Goal: Task Accomplishment & Management: Use online tool/utility

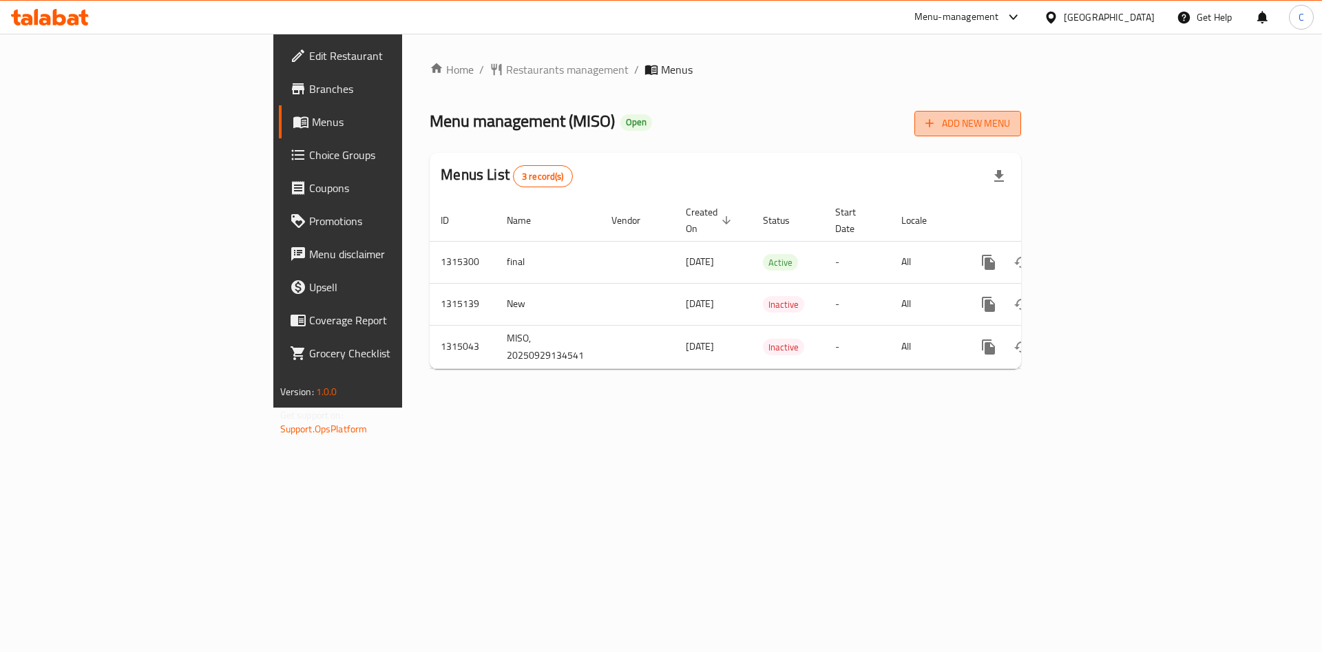
click at [1010, 127] on span "Add New Menu" at bounding box center [968, 123] width 85 height 17
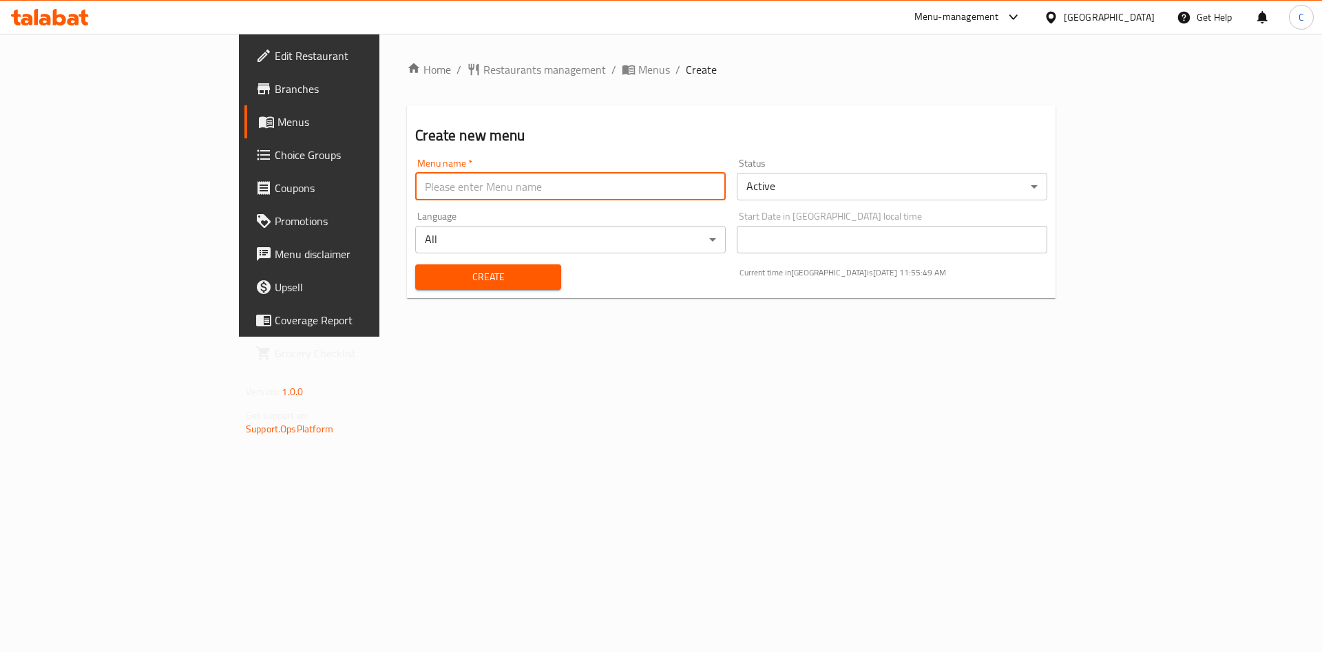
click at [460, 198] on input "text" at bounding box center [570, 187] width 311 height 28
type input "11"
click at [415, 264] on button "Create" at bounding box center [487, 276] width 145 height 25
click at [638, 70] on span "Menus" at bounding box center [654, 69] width 32 height 17
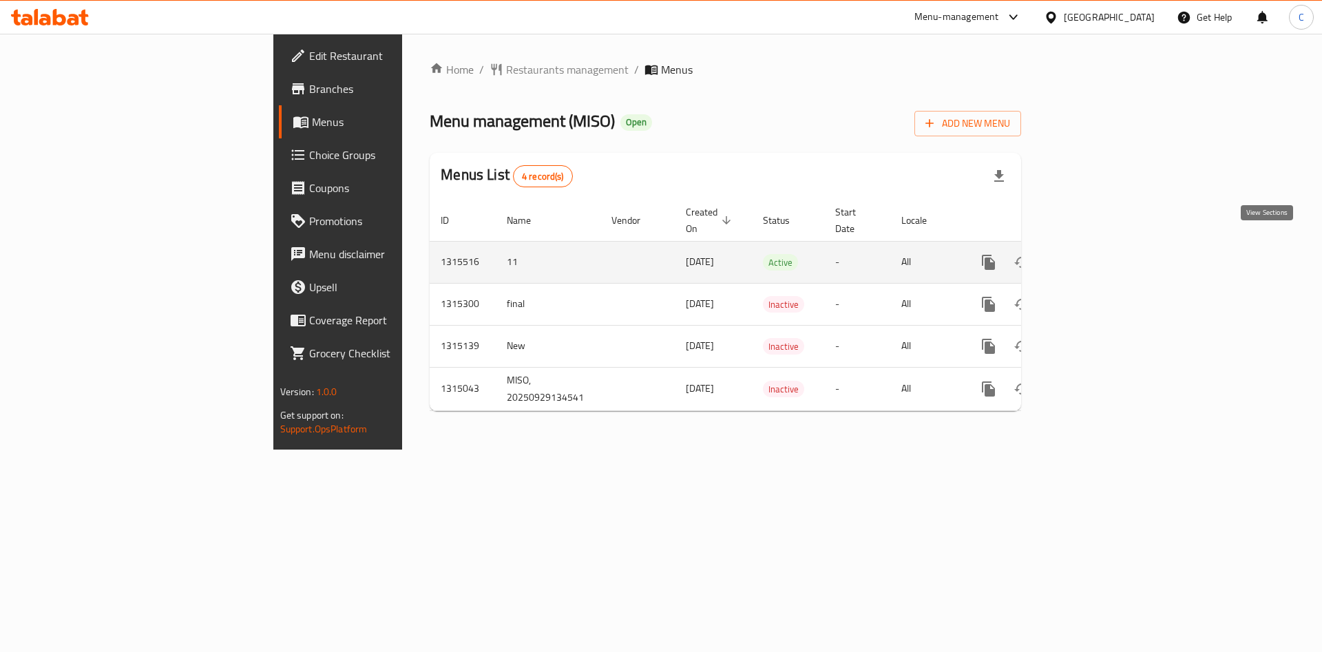
click at [1094, 256] on icon "enhanced table" at bounding box center [1088, 262] width 12 height 12
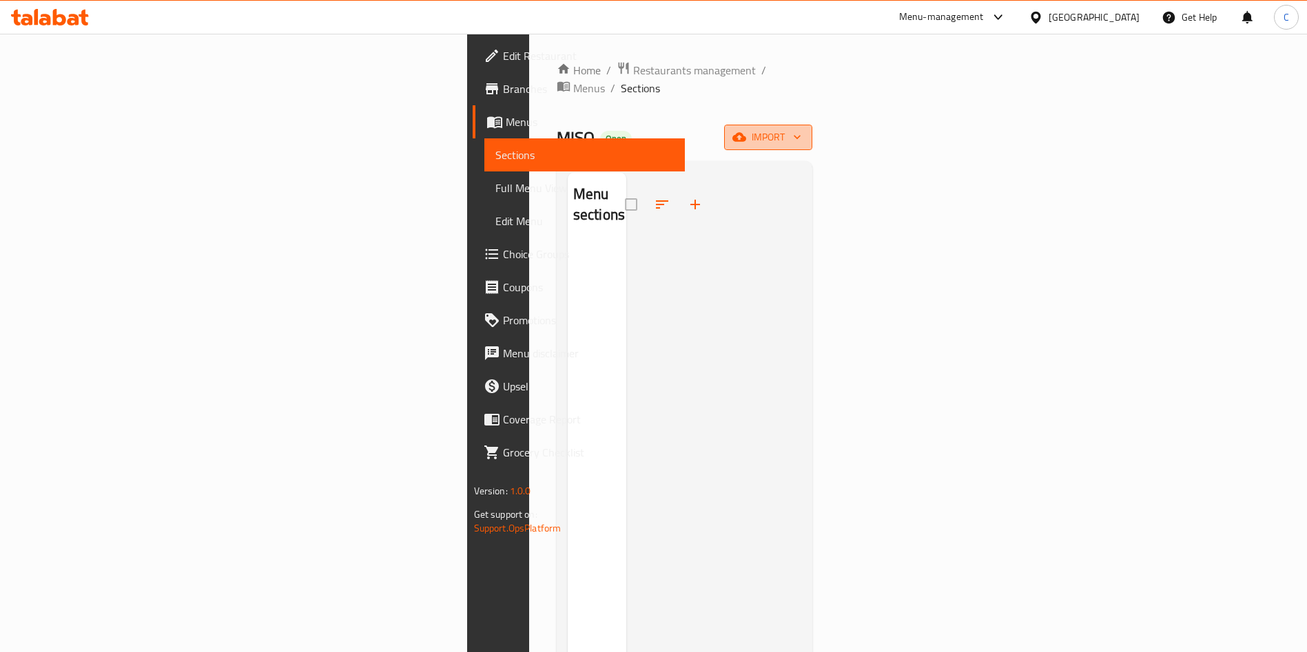
click at [801, 129] on span "import" at bounding box center [768, 137] width 66 height 17
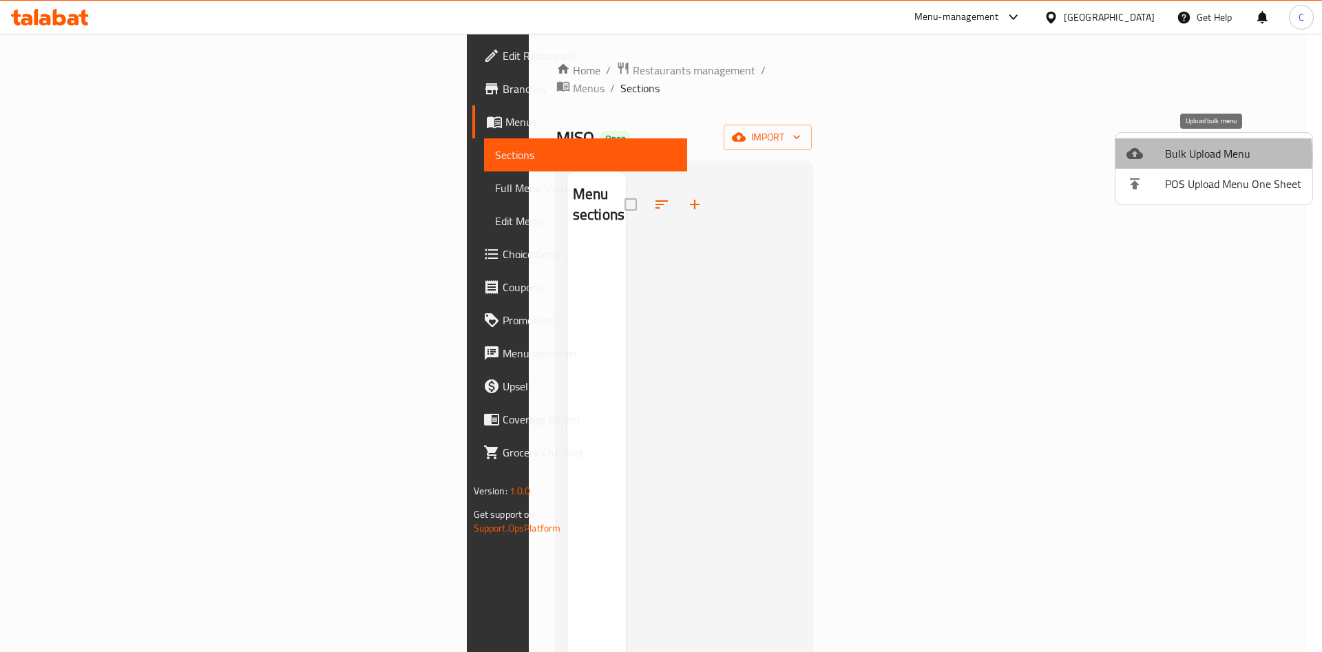
click at [1177, 156] on span "Bulk Upload Menu" at bounding box center [1233, 153] width 136 height 17
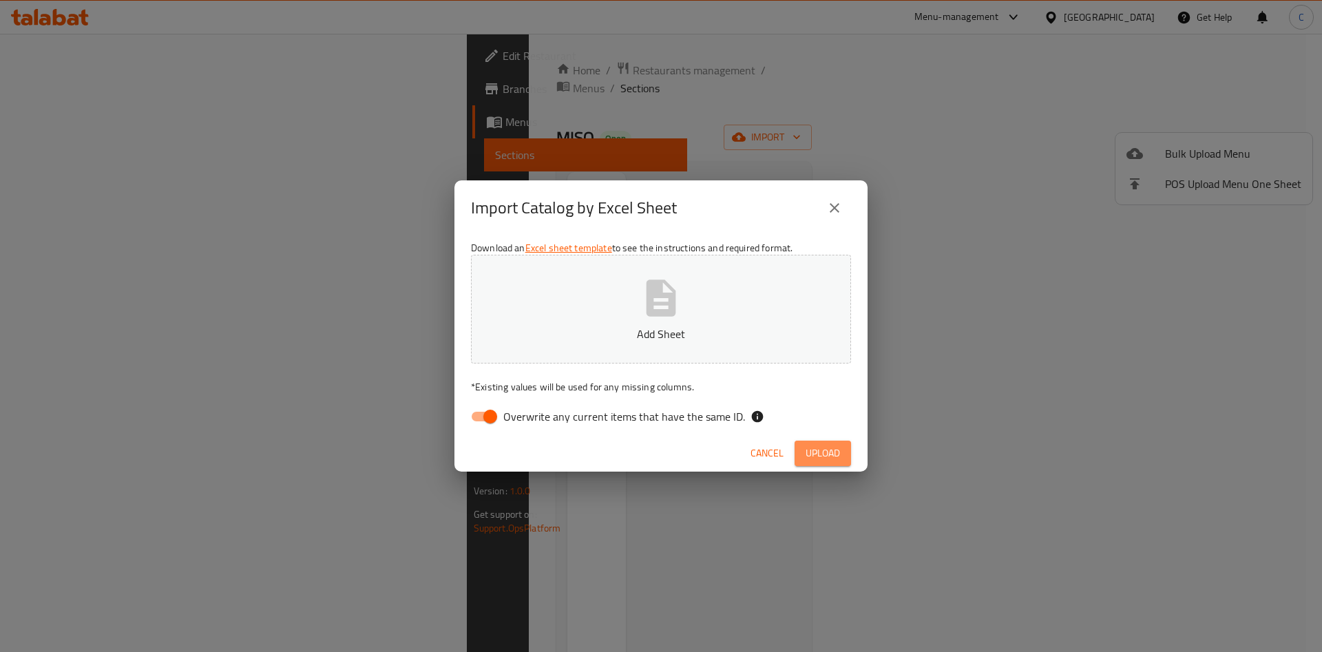
click at [825, 452] on span "Upload" at bounding box center [823, 453] width 34 height 17
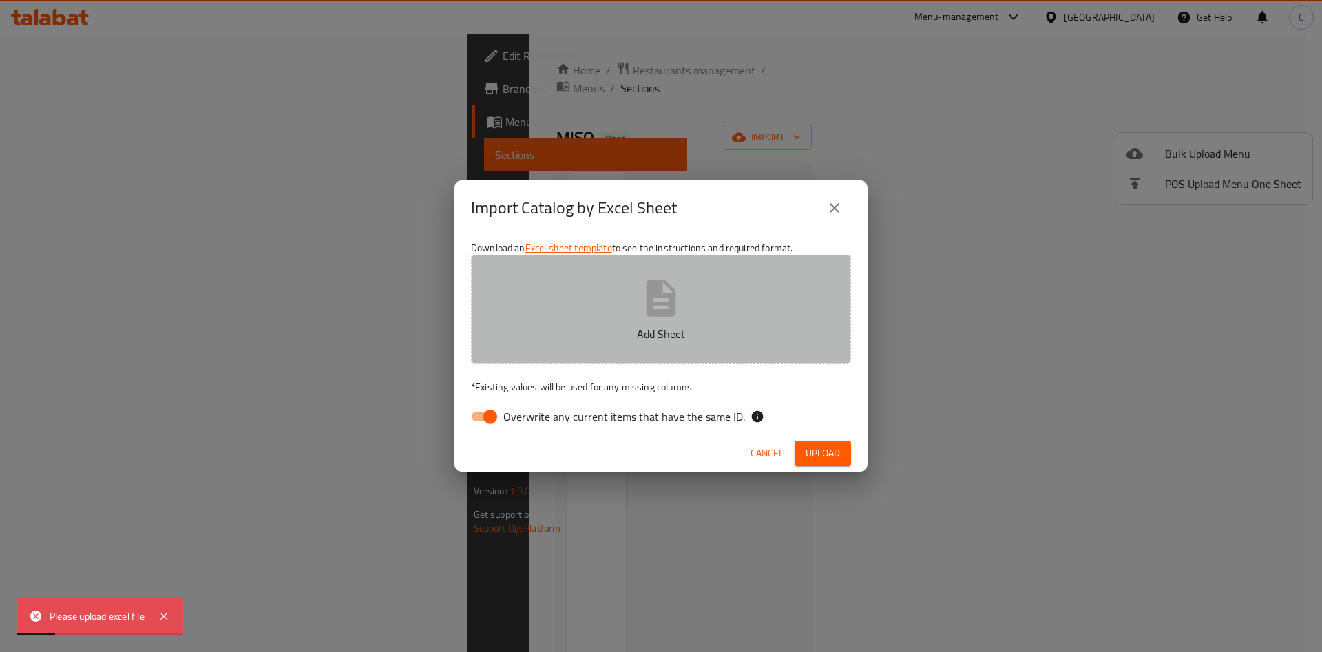
click at [679, 255] on button "Add Sheet" at bounding box center [661, 309] width 380 height 109
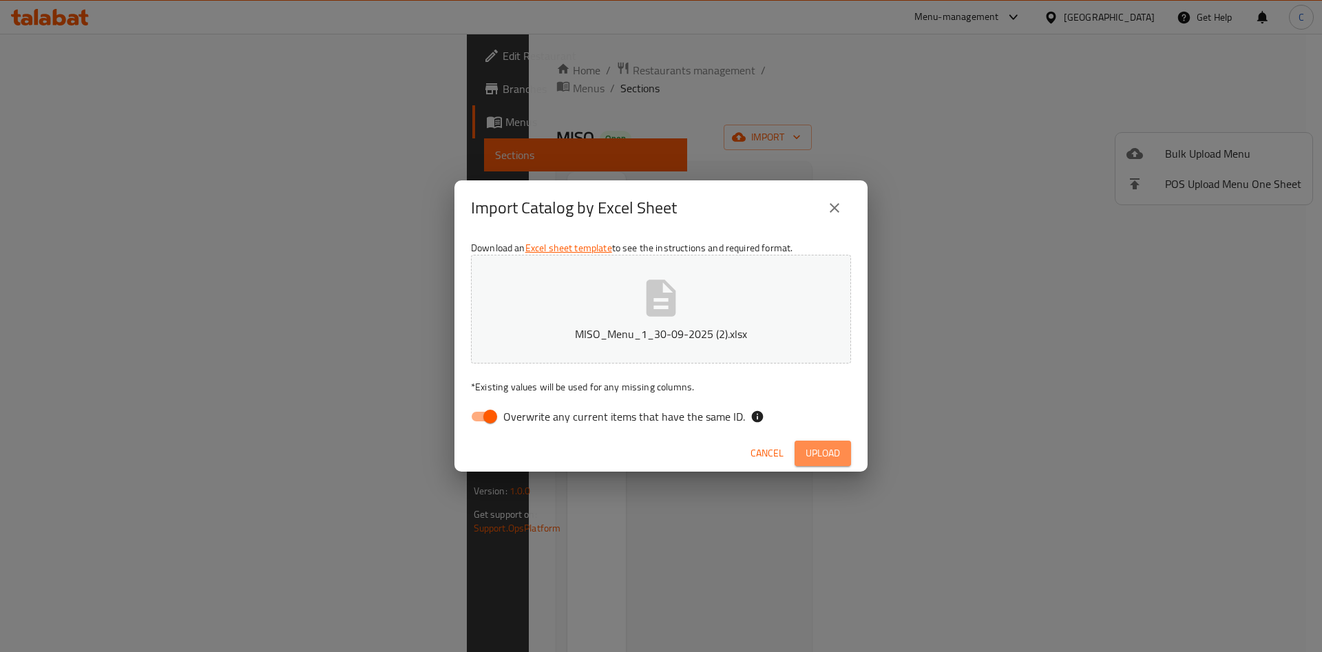
click at [835, 456] on span "Upload" at bounding box center [823, 453] width 34 height 17
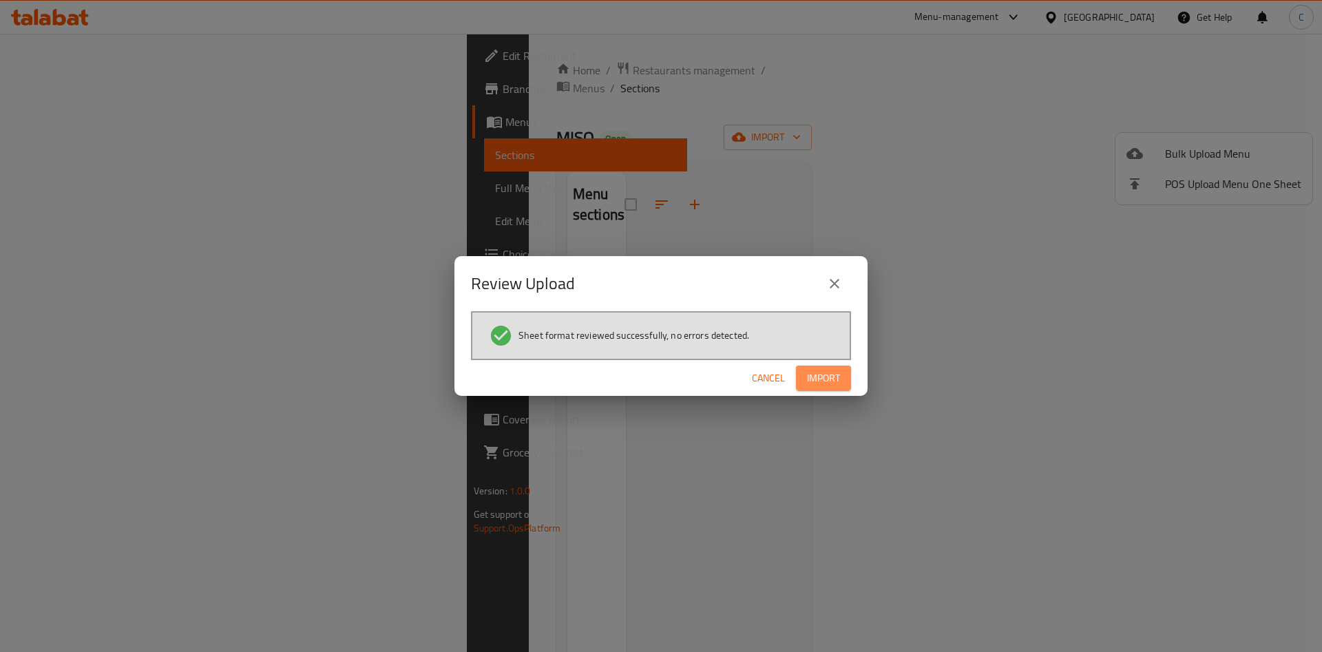
click at [817, 378] on span "Import" at bounding box center [823, 378] width 33 height 17
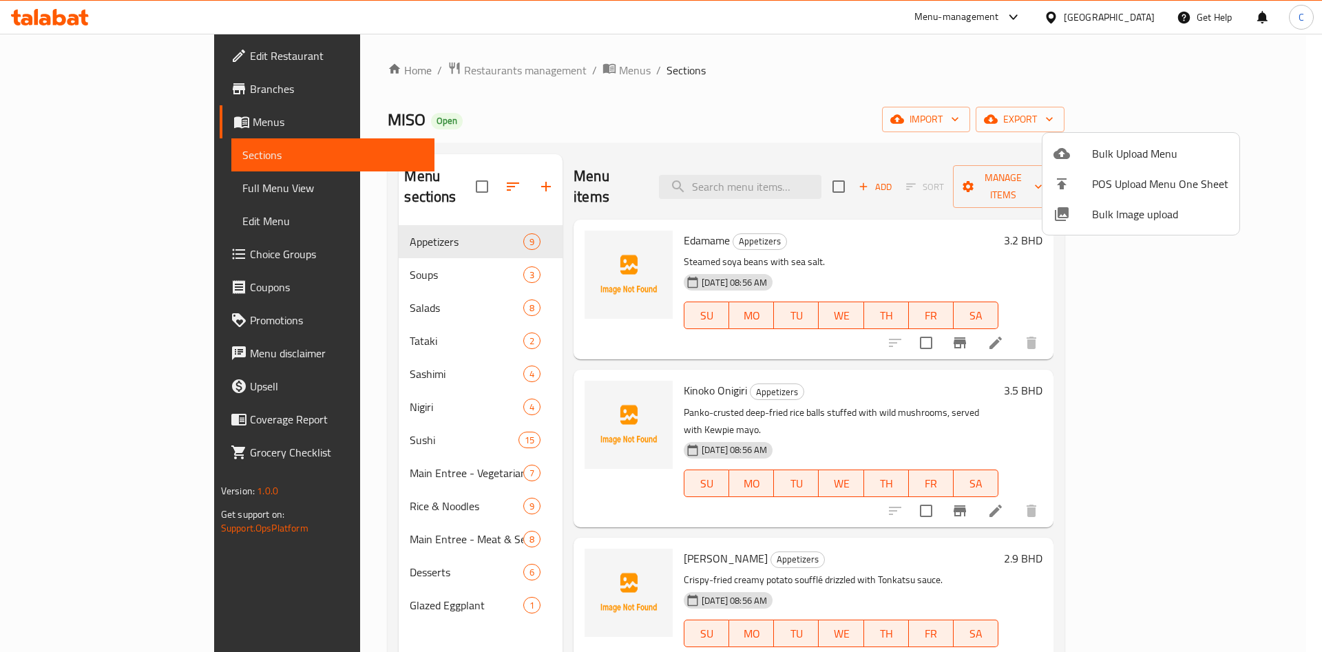
click at [488, 74] on div at bounding box center [661, 326] width 1322 height 652
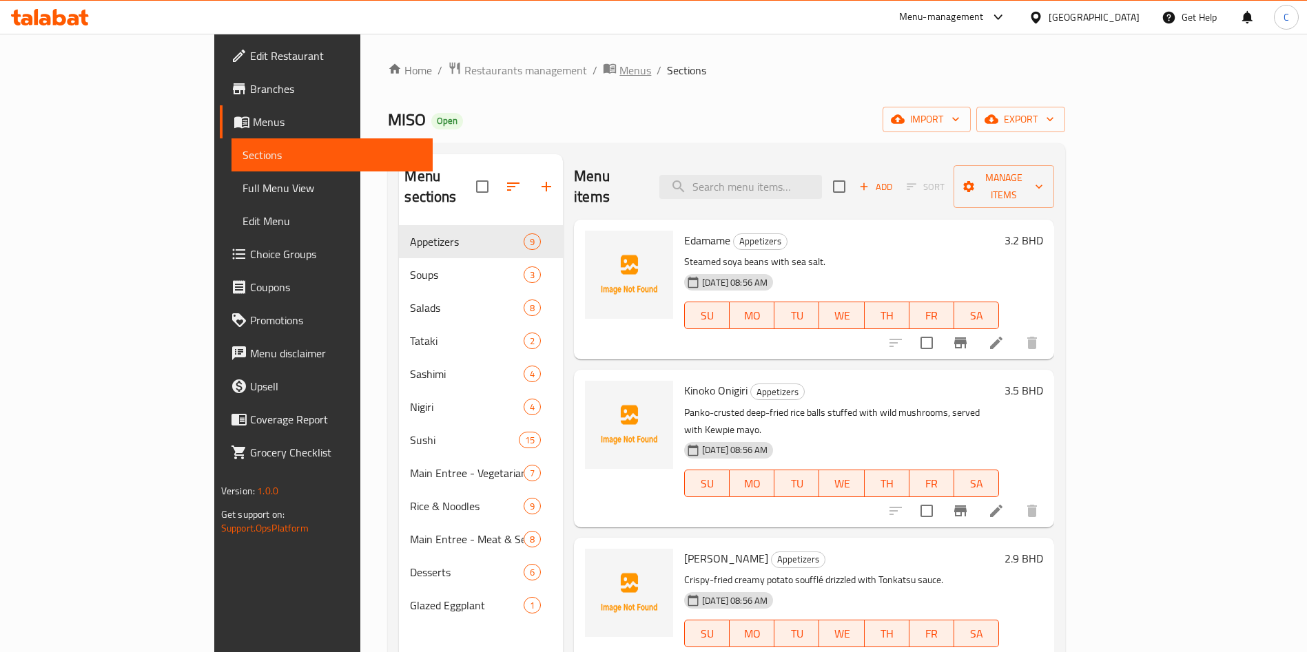
click at [619, 74] on span "Menus" at bounding box center [635, 70] width 32 height 17
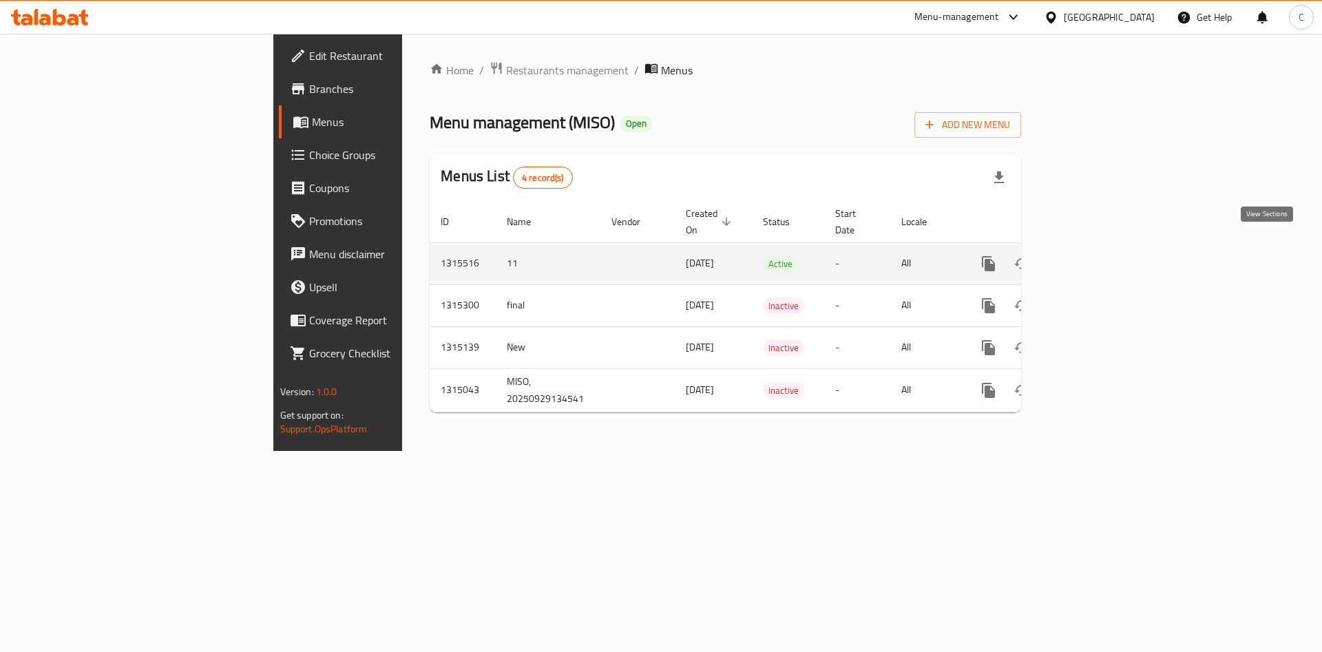
click at [1105, 247] on link "enhanced table" at bounding box center [1088, 263] width 33 height 33
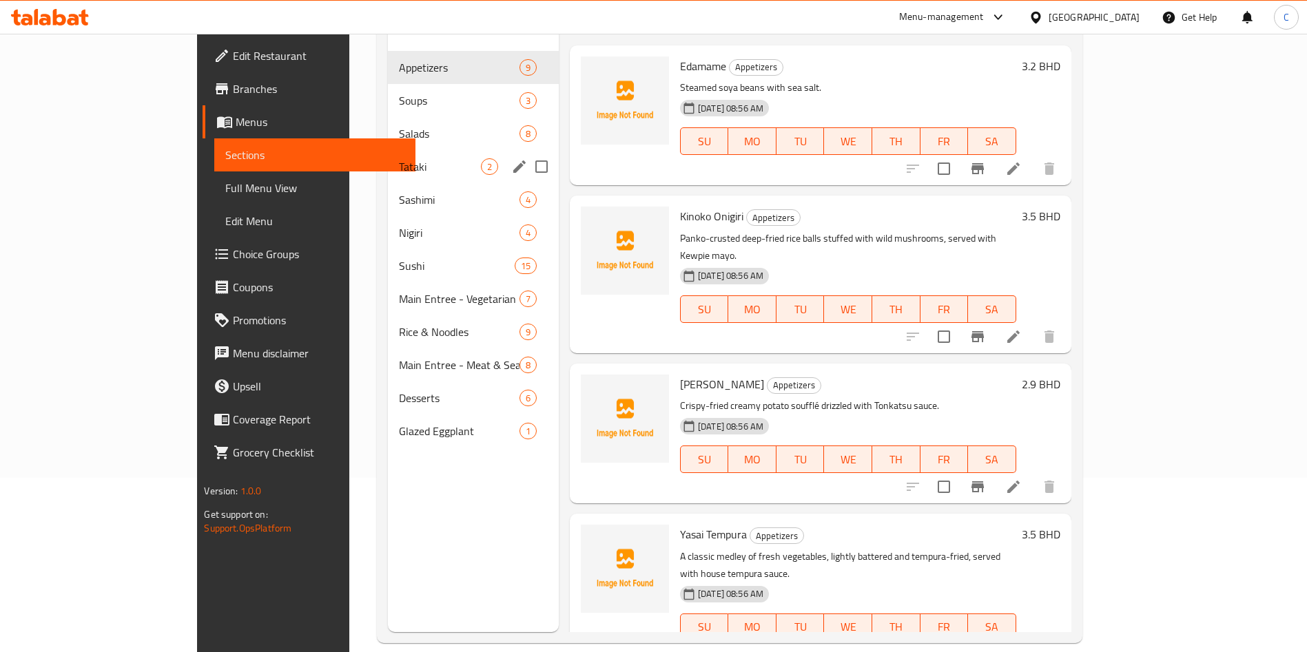
scroll to position [172, 0]
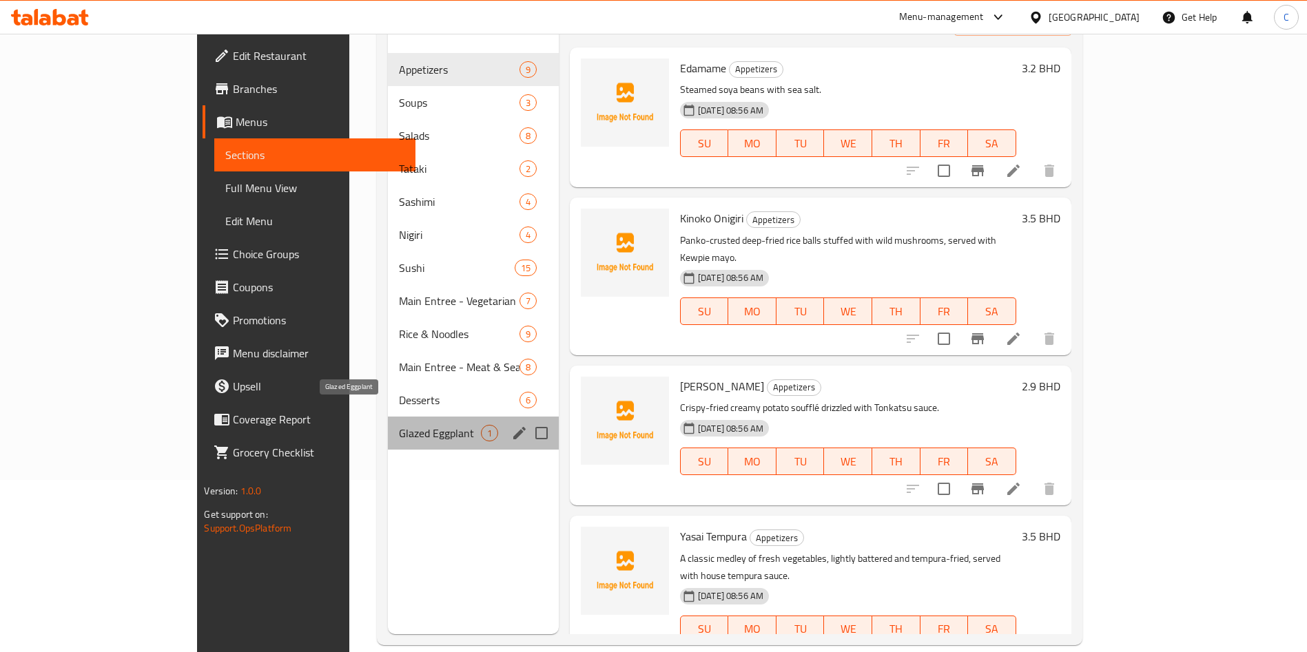
click at [404, 425] on span "Glazed Eggplant" at bounding box center [440, 433] width 82 height 17
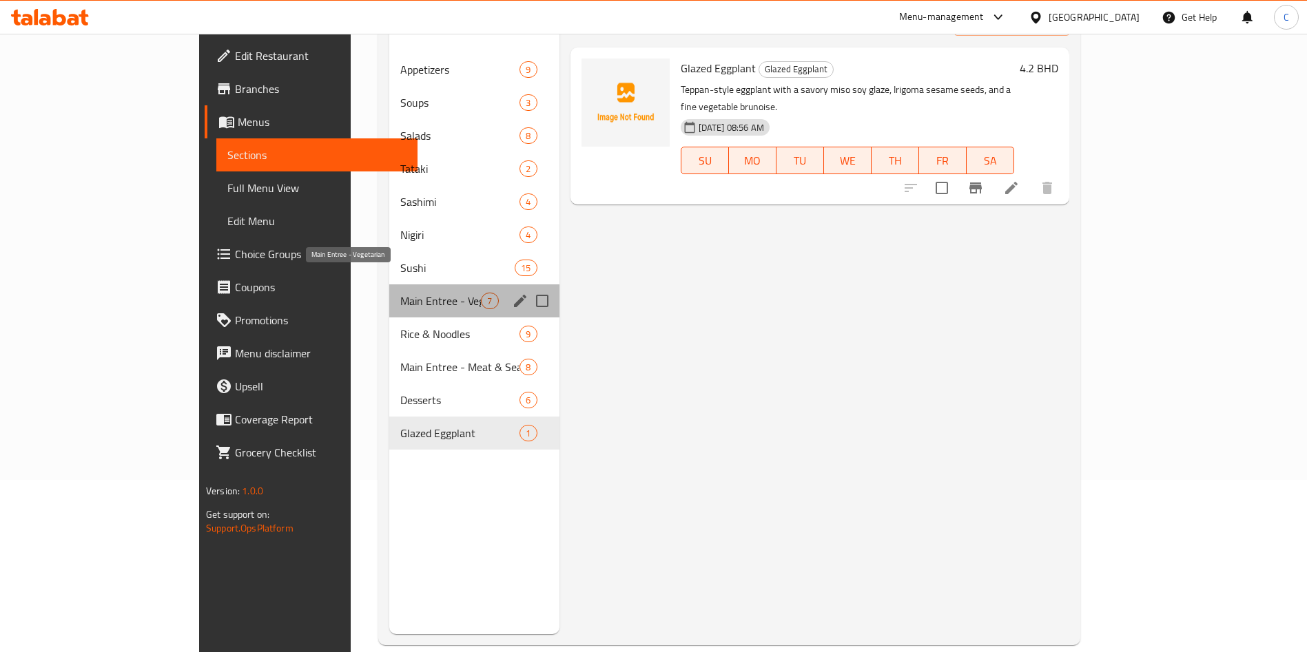
click at [402, 293] on span "Main Entree - Vegetarian" at bounding box center [440, 301] width 81 height 17
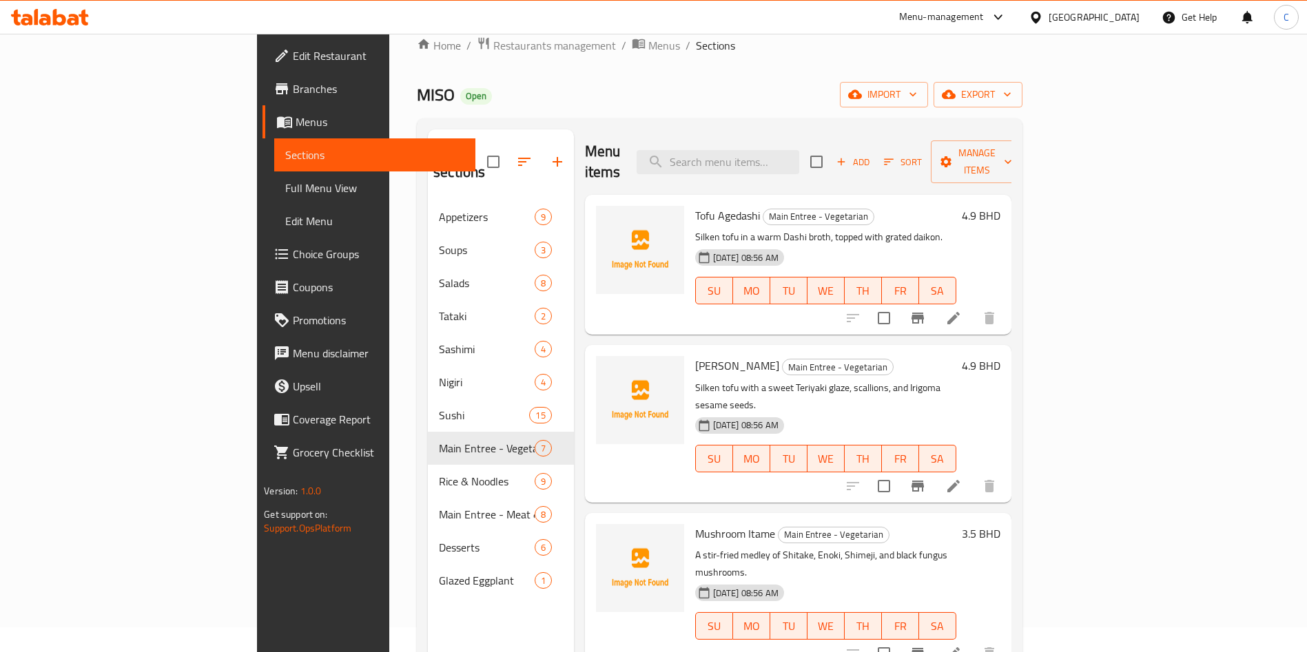
scroll to position [13, 0]
